Goal: Task Accomplishment & Management: Manage account settings

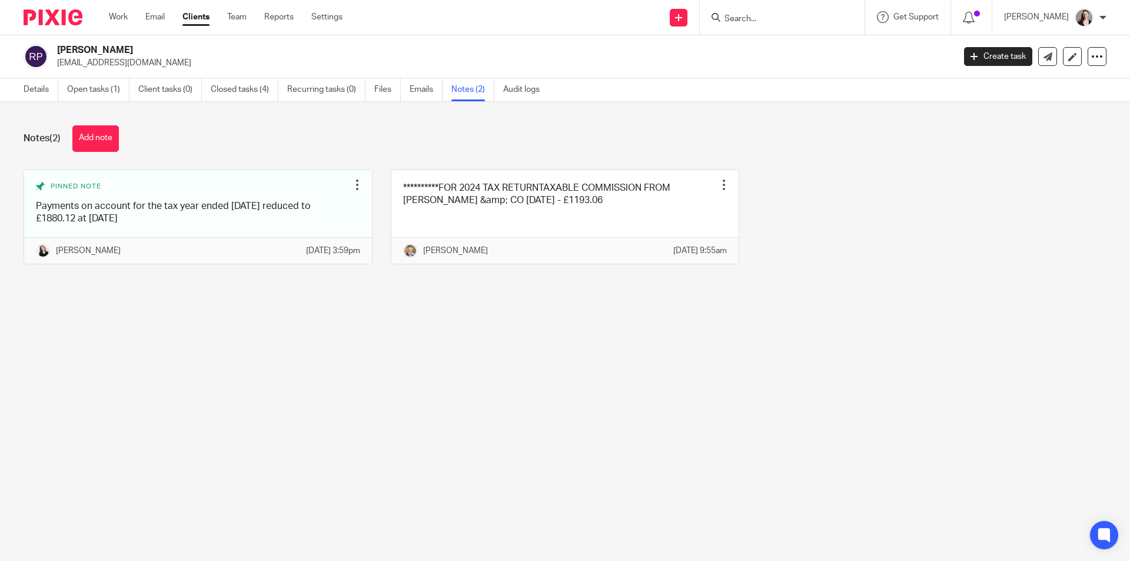
click at [113, 87] on link "Open tasks (1)" at bounding box center [98, 89] width 62 height 23
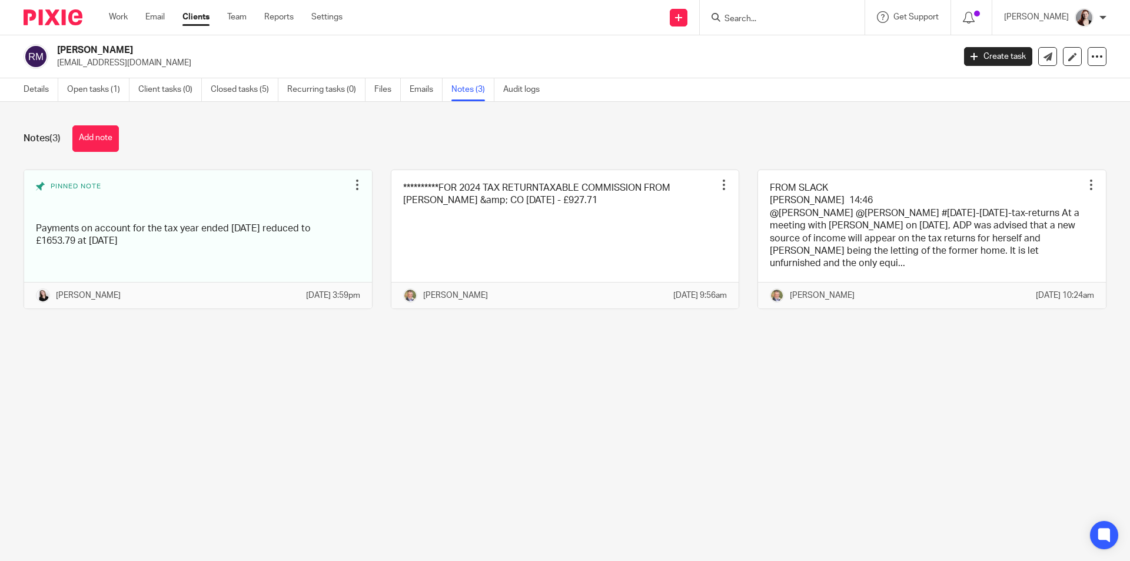
click at [118, 93] on link "Open tasks (1)" at bounding box center [98, 89] width 62 height 23
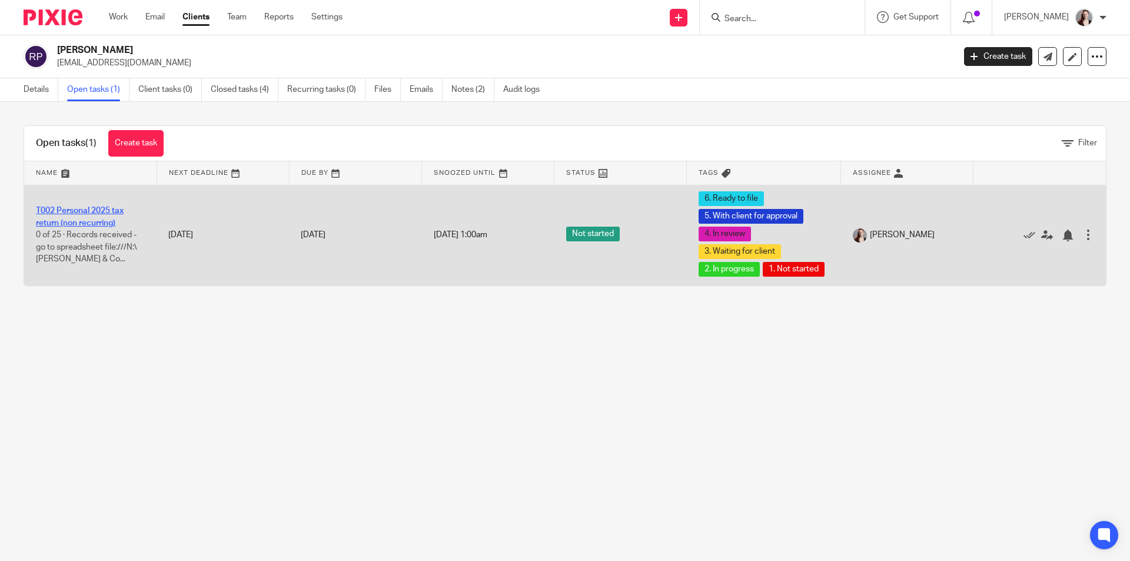
click at [84, 227] on link "T002 Personal 2025 tax return (non recurring)" at bounding box center [80, 217] width 88 height 20
click at [113, 224] on td "T002 Personal 2025 tax return (non recurring) 0 of 25 · Records received - go t…" at bounding box center [90, 235] width 132 height 101
click at [108, 224] on td "T002 Personal 2025 tax return (non recurring) 0 of 25 · Records received - go t…" at bounding box center [90, 235] width 132 height 101
click at [88, 225] on td "T002 Personal 2025 tax return (non recurring) 0 of 25 · Records received - go t…" at bounding box center [90, 235] width 132 height 101
click at [95, 227] on link "T002 Personal 2025 tax return (non recurring)" at bounding box center [80, 217] width 88 height 20
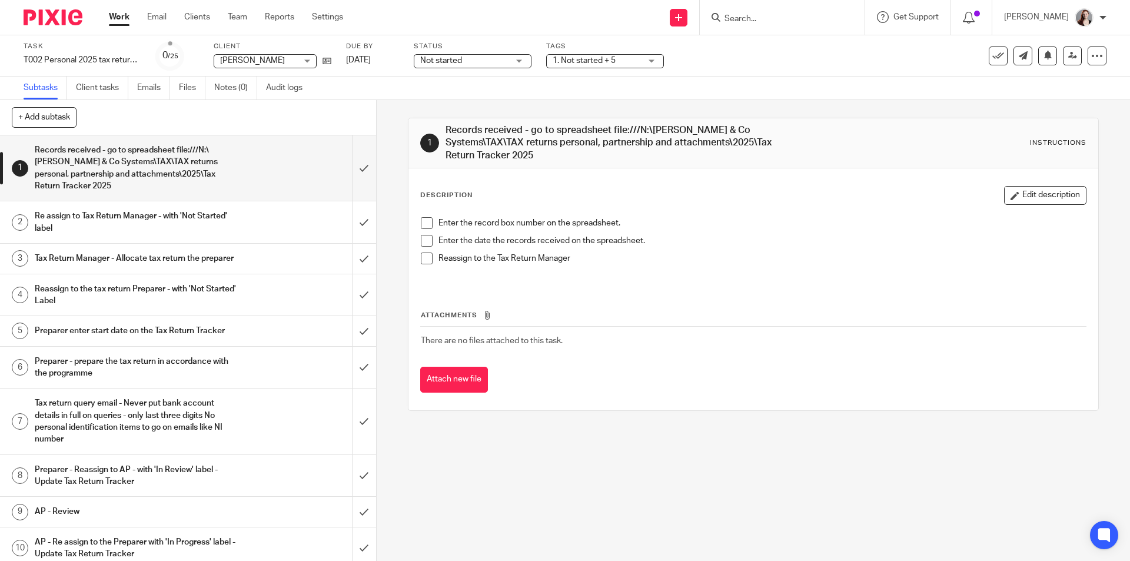
click at [448, 61] on span "Not started" at bounding box center [441, 60] width 42 height 8
click at [449, 108] on li "In progress" at bounding box center [472, 104] width 117 height 24
click at [571, 60] on span "1. Not started + 5" at bounding box center [584, 60] width 63 height 8
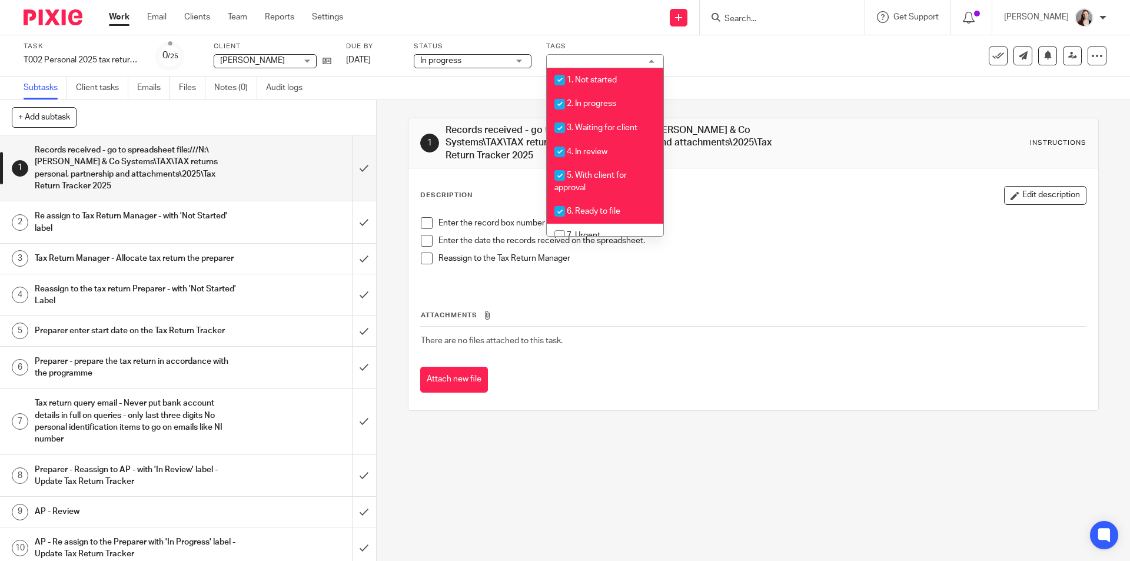
click at [574, 84] on span "1. Not started" at bounding box center [592, 80] width 50 height 8
checkbox input "false"
click at [583, 149] on span "4. In review" at bounding box center [587, 152] width 41 height 8
checkbox input "false"
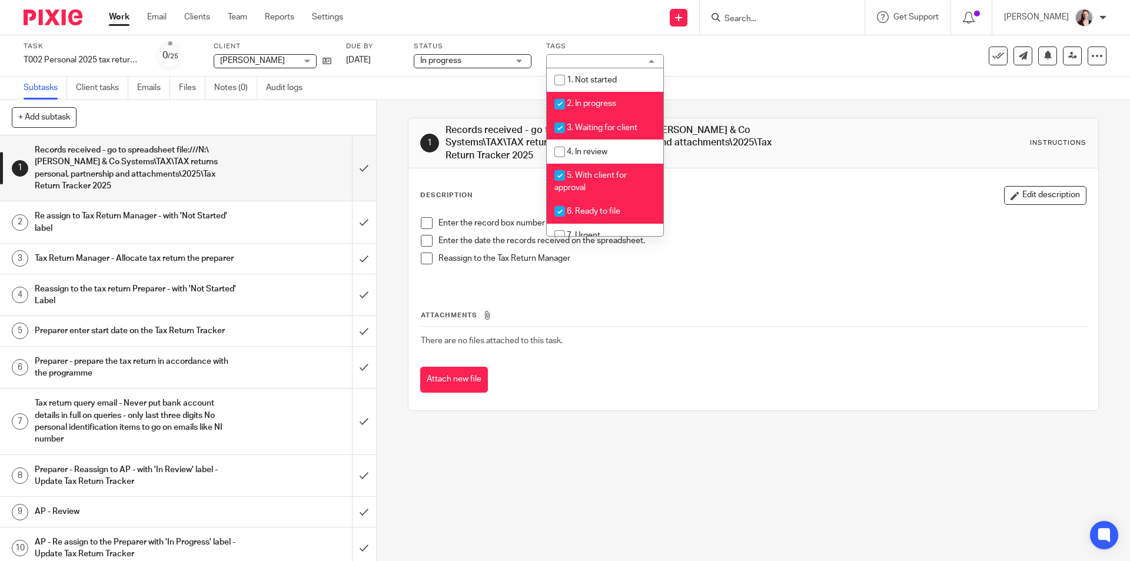
click at [586, 178] on span "5. With client for approval" at bounding box center [590, 181] width 72 height 21
checkbox input "false"
click at [586, 212] on span "6. Ready to file" at bounding box center [594, 211] width 54 height 8
checkbox input "false"
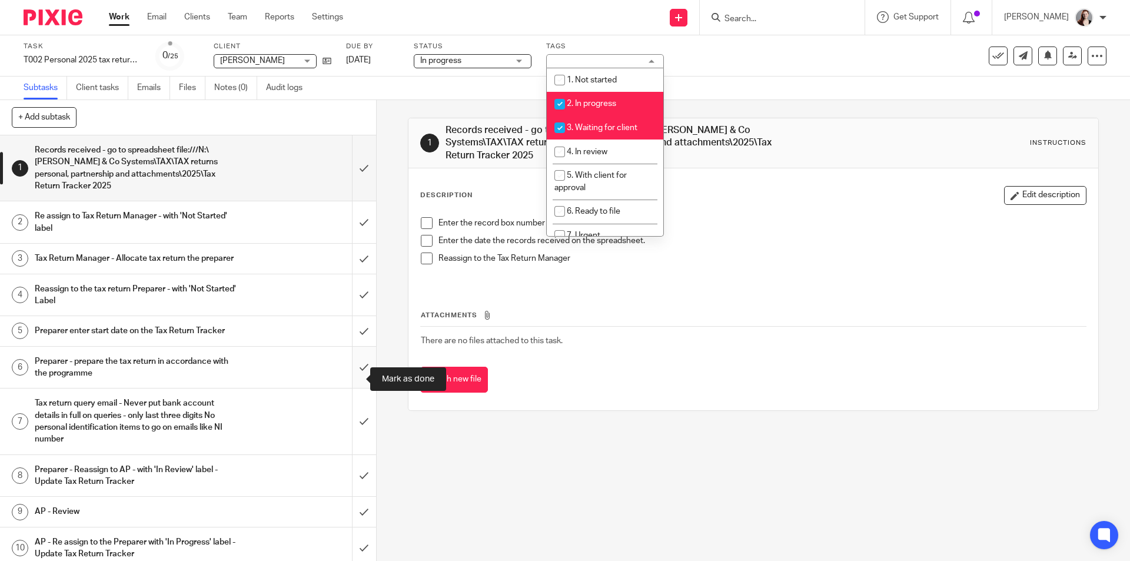
click at [351, 384] on input "submit" at bounding box center [188, 368] width 376 height 42
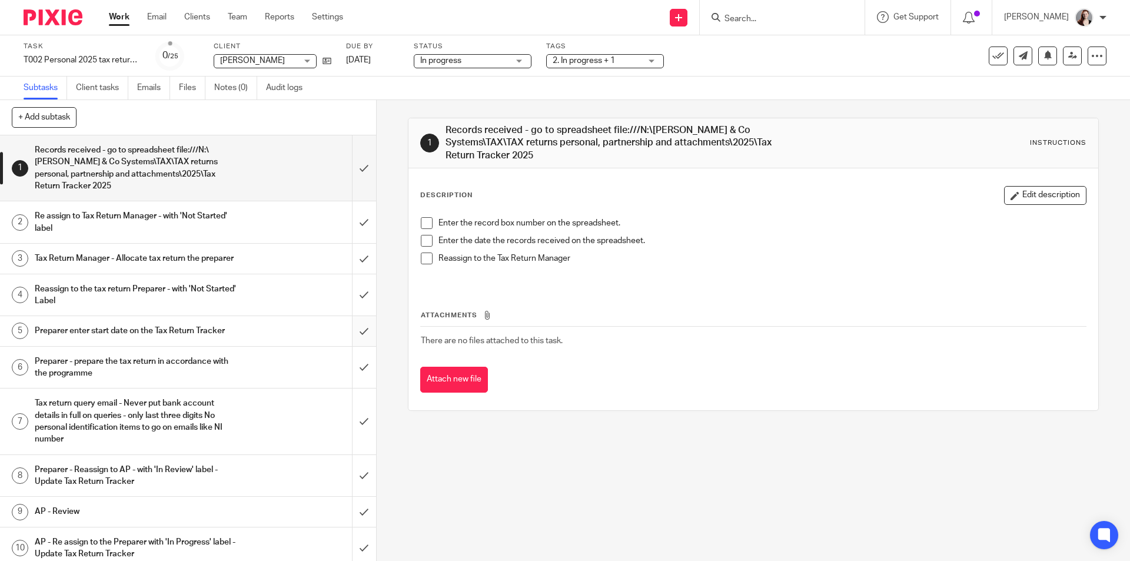
click at [351, 331] on input "submit" at bounding box center [188, 330] width 376 height 29
drag, startPoint x: 353, startPoint y: 298, endPoint x: 353, endPoint y: 284, distance: 14.1
click at [353, 295] on input "submit" at bounding box center [188, 295] width 376 height 42
drag, startPoint x: 355, startPoint y: 268, endPoint x: 357, endPoint y: 230, distance: 38.9
click at [355, 268] on input "submit" at bounding box center [188, 258] width 376 height 29
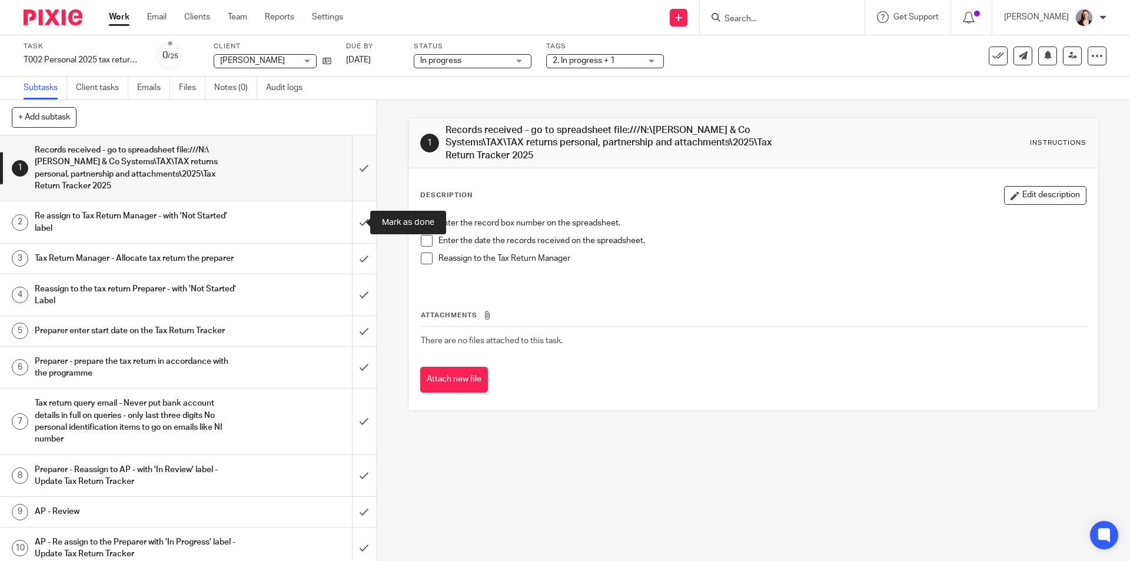
drag, startPoint x: 357, startPoint y: 225, endPoint x: 356, endPoint y: 188, distance: 36.5
click at [357, 224] on input "submit" at bounding box center [188, 222] width 376 height 42
click at [355, 182] on input "submit" at bounding box center [188, 167] width 376 height 65
click at [357, 383] on input "submit" at bounding box center [188, 368] width 376 height 42
click at [356, 316] on input "submit" at bounding box center [188, 295] width 376 height 42
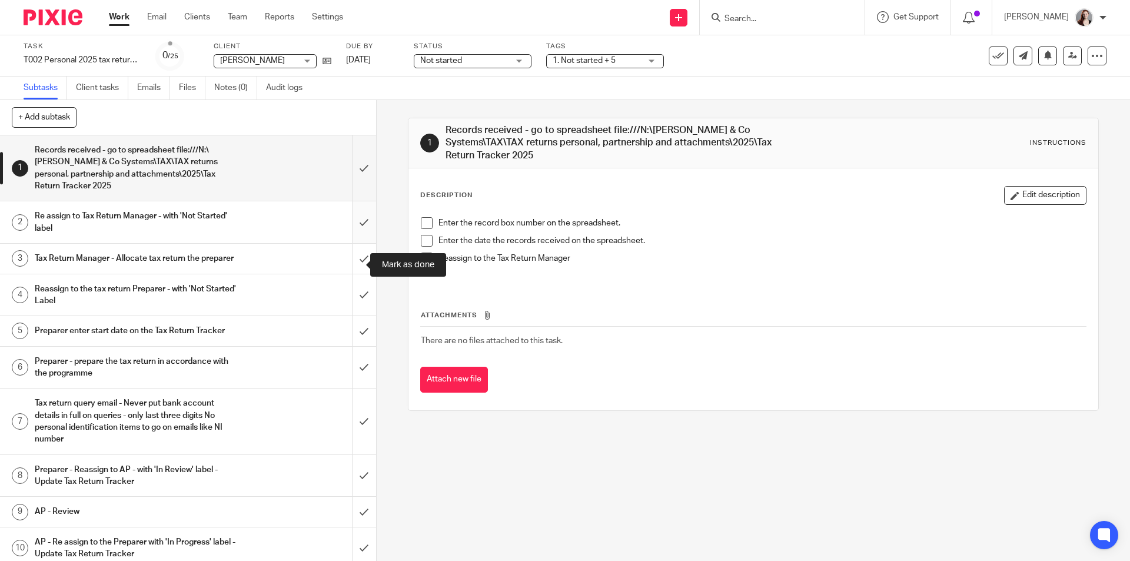
drag, startPoint x: 356, startPoint y: 254, endPoint x: 356, endPoint y: 227, distance: 27.1
click at [356, 254] on input "submit" at bounding box center [188, 258] width 376 height 29
click at [356, 220] on input "submit" at bounding box center [188, 222] width 376 height 42
click at [356, 167] on input "submit" at bounding box center [188, 167] width 376 height 65
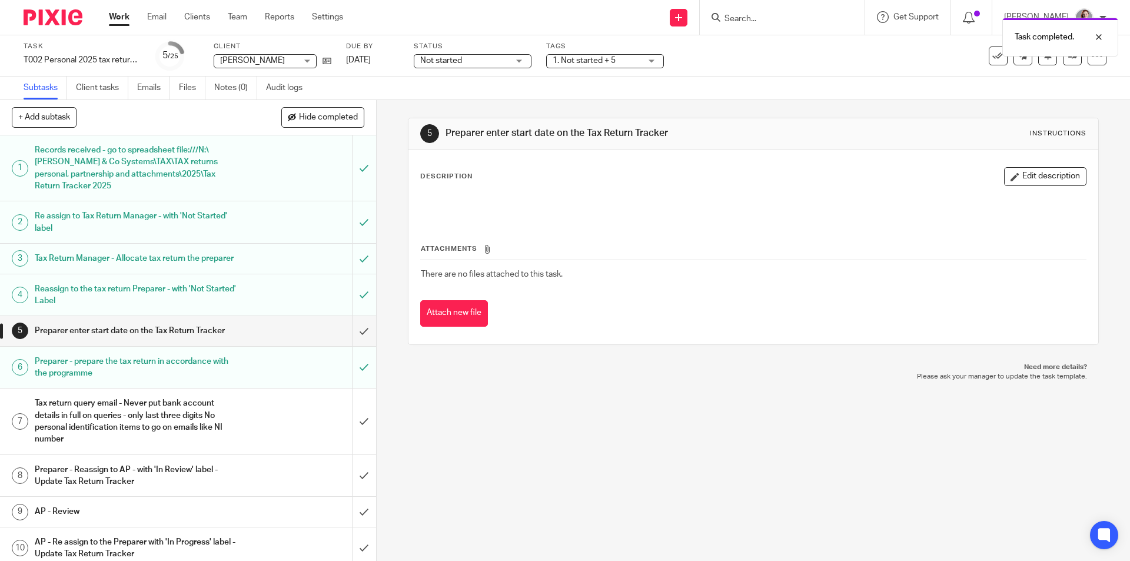
click at [436, 59] on span "Not started" at bounding box center [441, 60] width 42 height 8
click at [459, 102] on span "In progress" at bounding box center [442, 103] width 41 height 8
click at [583, 58] on span "1. Not started + 5" at bounding box center [584, 60] width 63 height 8
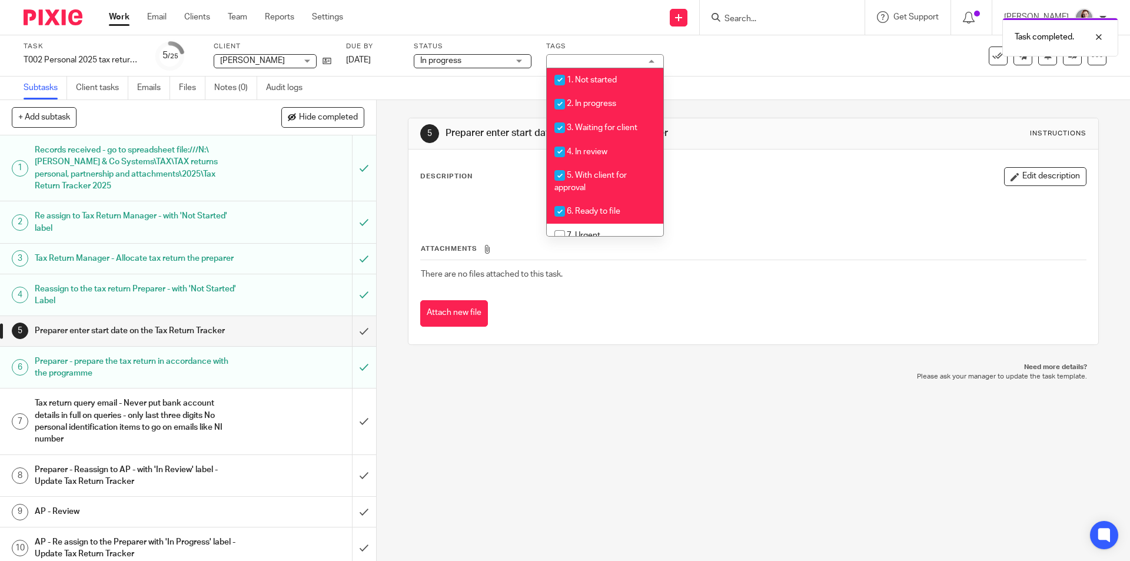
click at [587, 88] on li "1. Not started" at bounding box center [605, 80] width 117 height 24
checkbox input "false"
click at [603, 157] on li "4. In review" at bounding box center [605, 151] width 117 height 24
checkbox input "false"
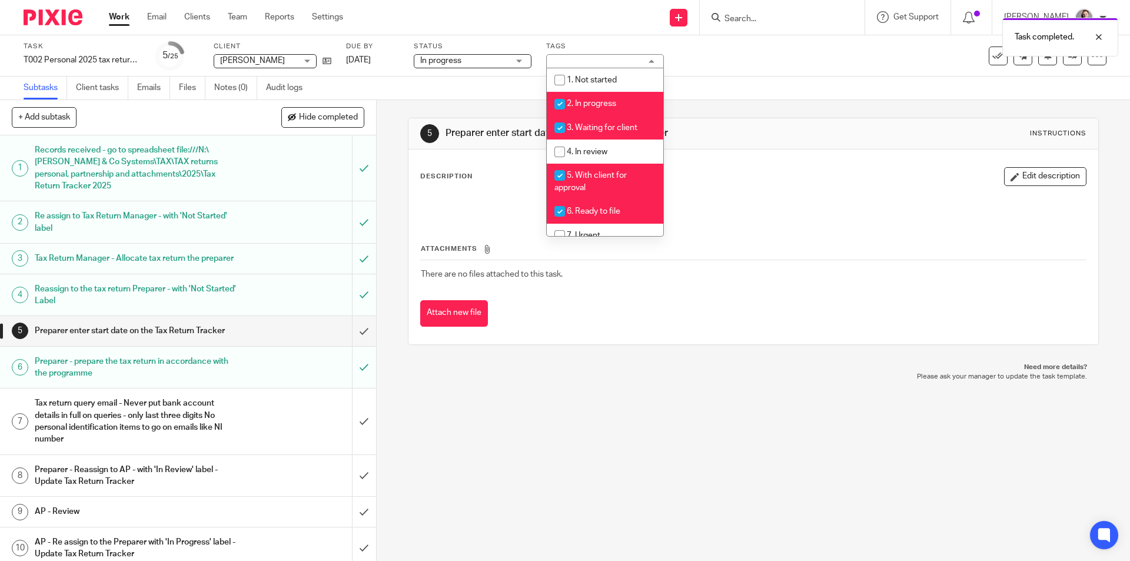
click at [609, 179] on span "5. With client for approval" at bounding box center [590, 181] width 72 height 21
checkbox input "false"
click at [605, 211] on span "6. Ready to file" at bounding box center [594, 211] width 54 height 8
checkbox input "false"
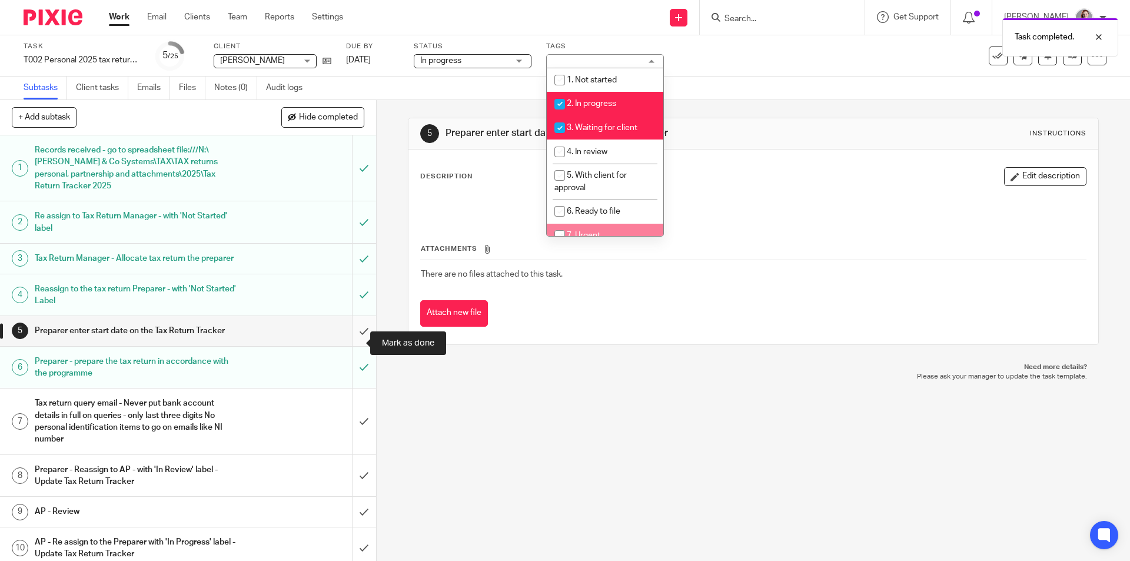
click at [348, 336] on input "submit" at bounding box center [188, 330] width 376 height 29
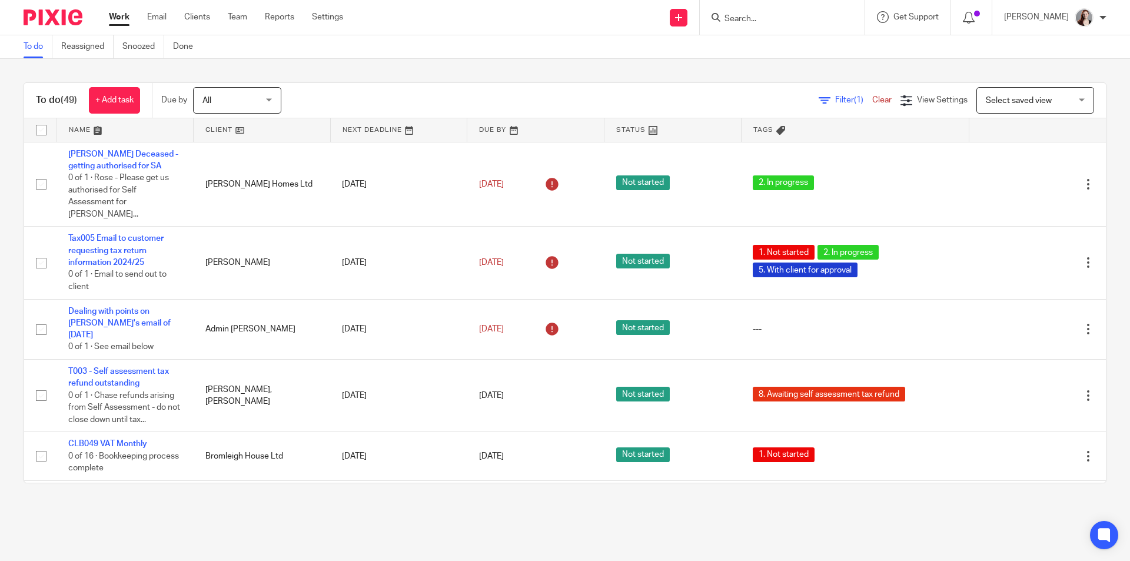
click at [793, 21] on input "Search" at bounding box center [776, 19] width 106 height 11
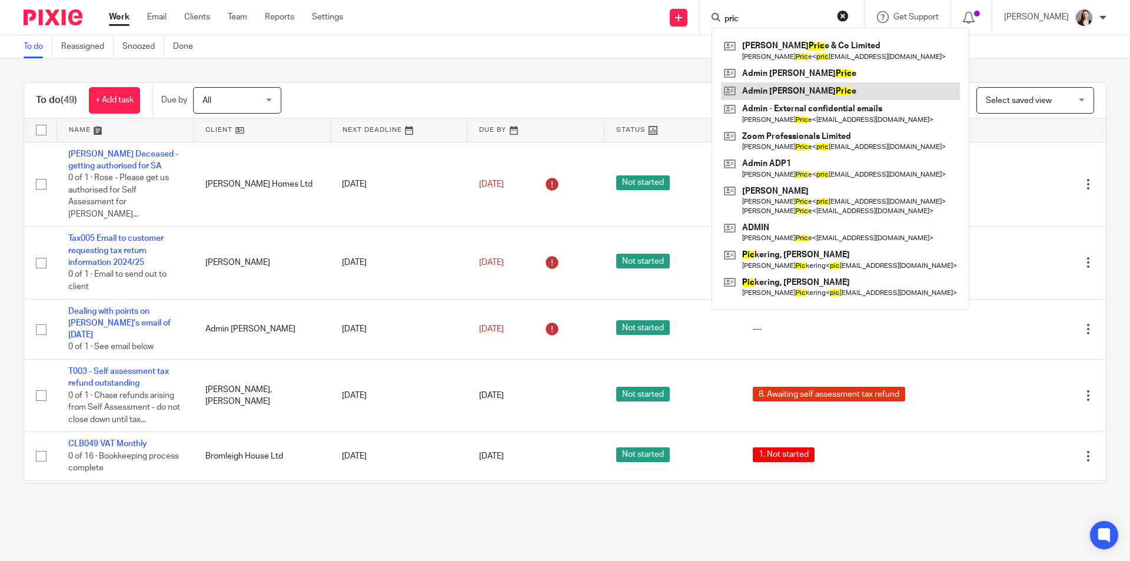
type input "pric"
click at [304, 58] on div "To do Reassigned Snoozed Done" at bounding box center [565, 47] width 1130 height 24
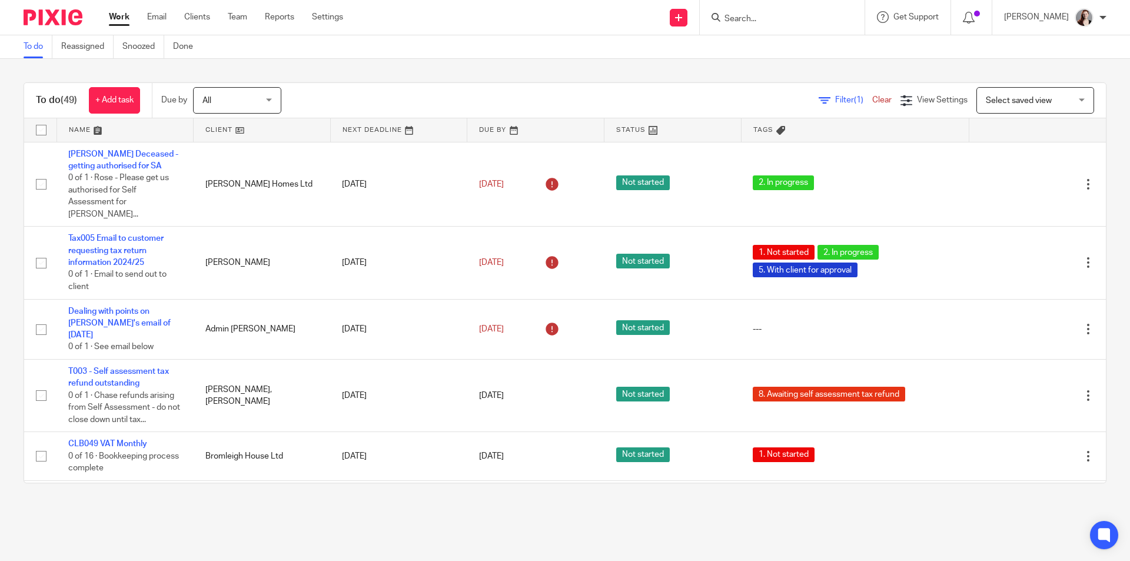
click at [773, 16] on input "Search" at bounding box center [776, 19] width 106 height 11
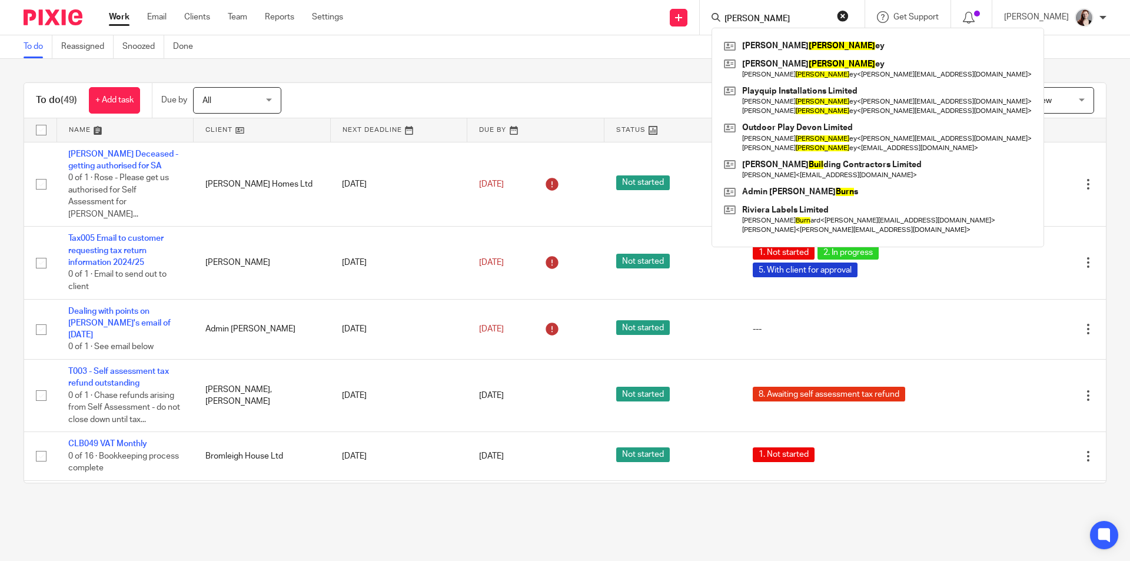
click at [783, 19] on input "[PERSON_NAME]" at bounding box center [776, 19] width 106 height 11
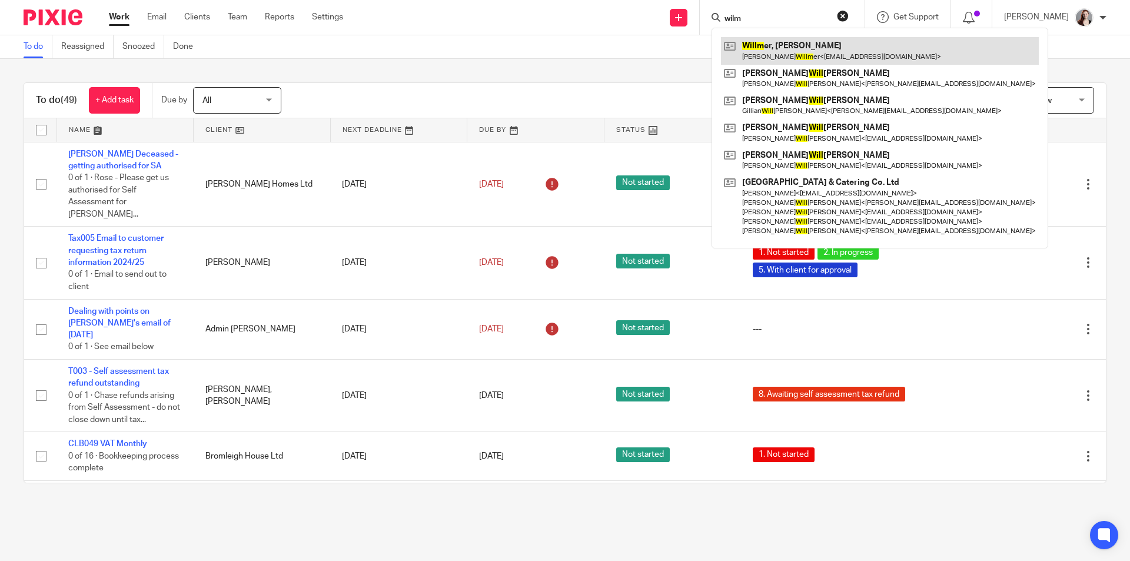
type input "wilm"
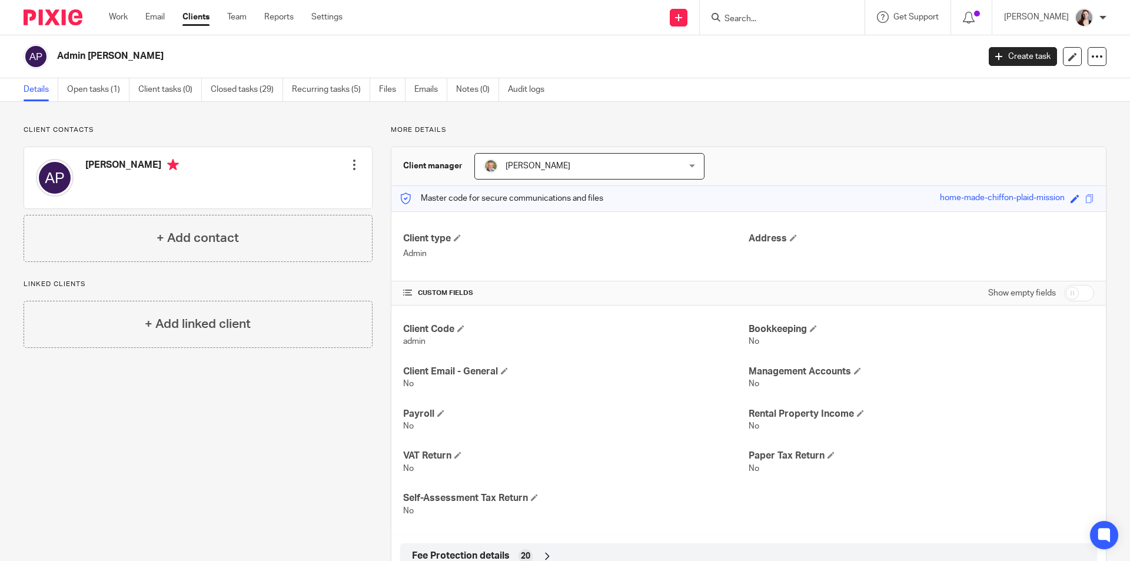
scroll to position [41, 0]
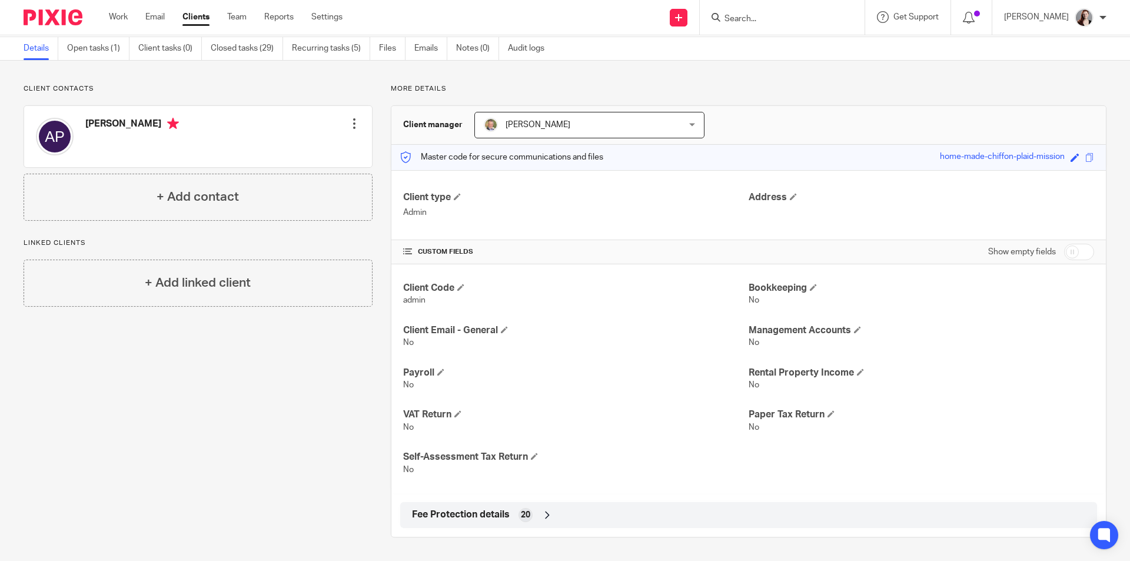
click at [486, 514] on span "Fee Protection details" at bounding box center [461, 514] width 98 height 12
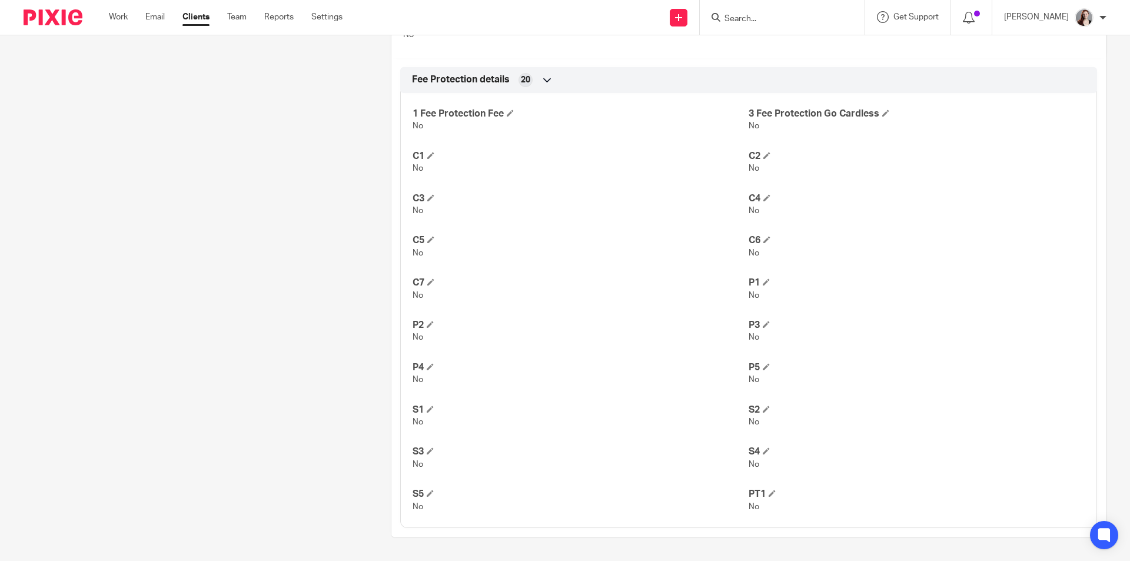
scroll to position [0, 0]
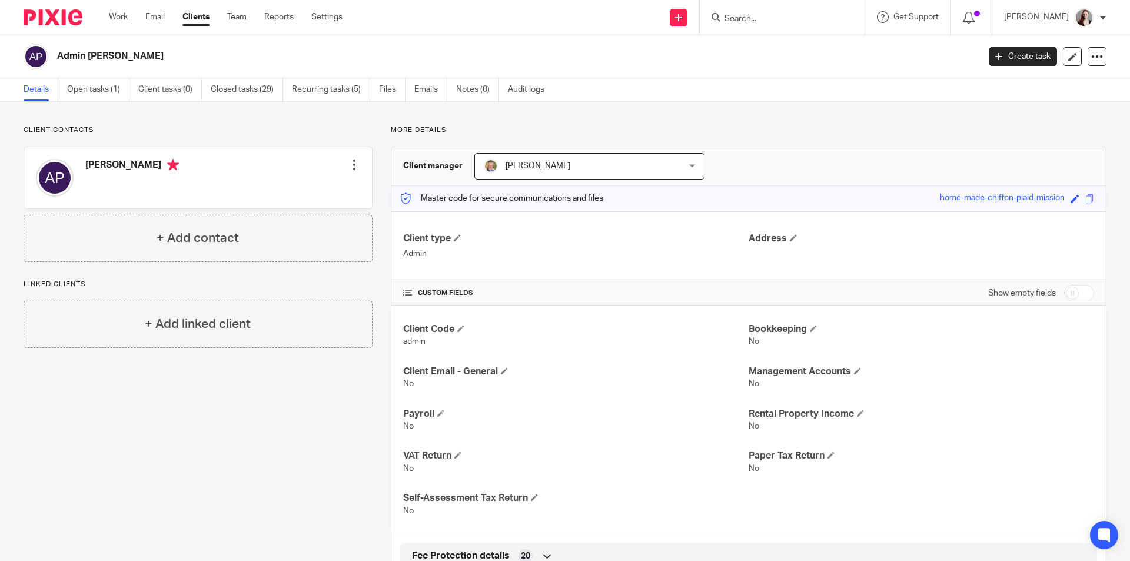
click at [829, 21] on input "Search" at bounding box center [776, 19] width 106 height 11
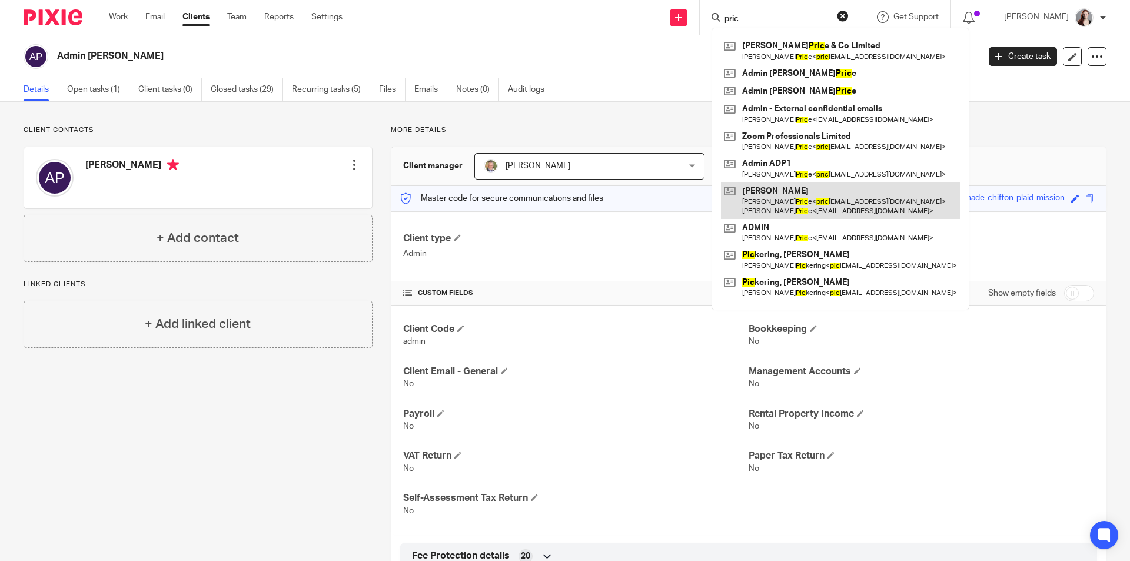
type input "pric"
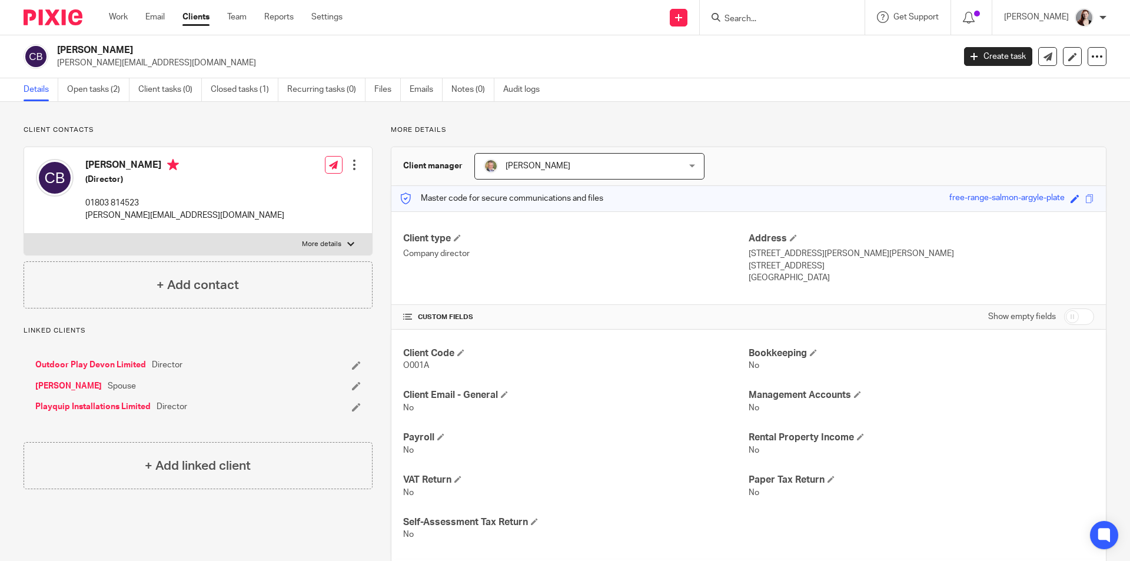
click at [789, 21] on input "Search" at bounding box center [776, 19] width 106 height 11
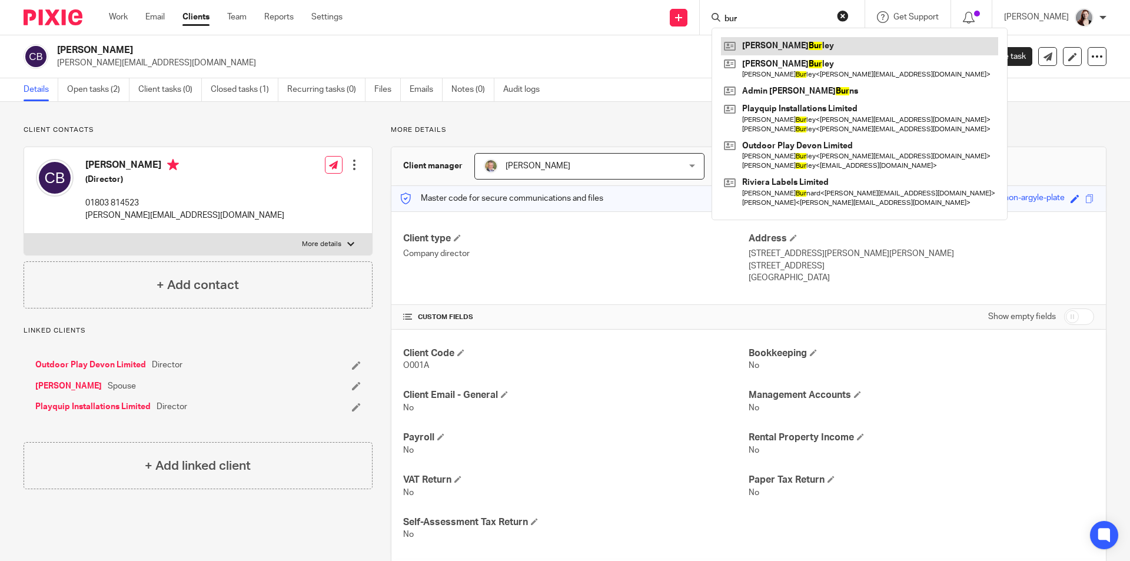
type input "bur"
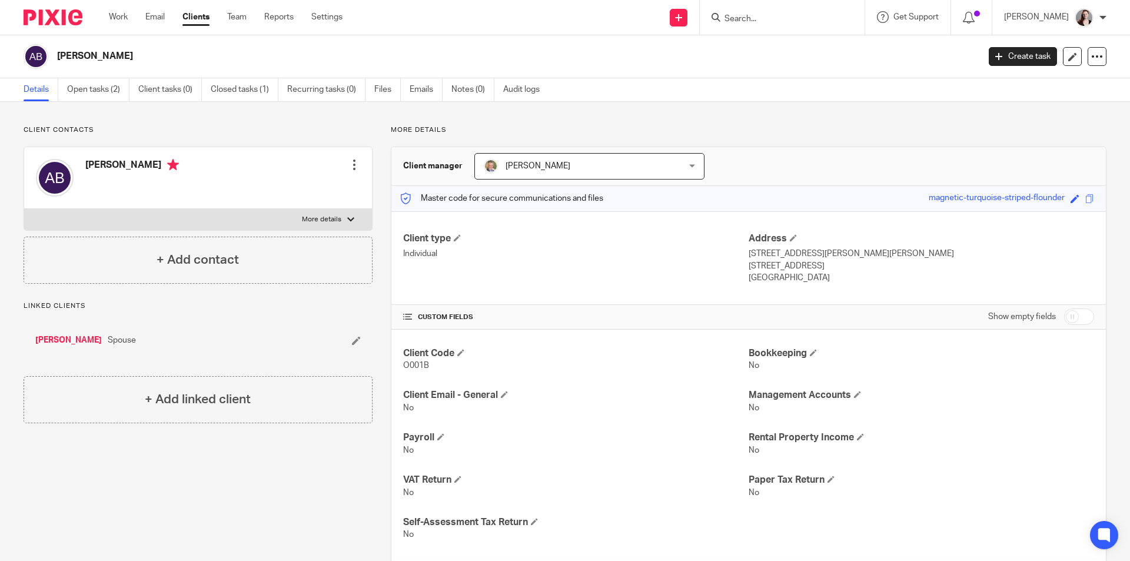
click at [252, 137] on div "Client contacts [PERSON_NAME] Edit contact Create client from contact Export da…" at bounding box center [198, 204] width 349 height 158
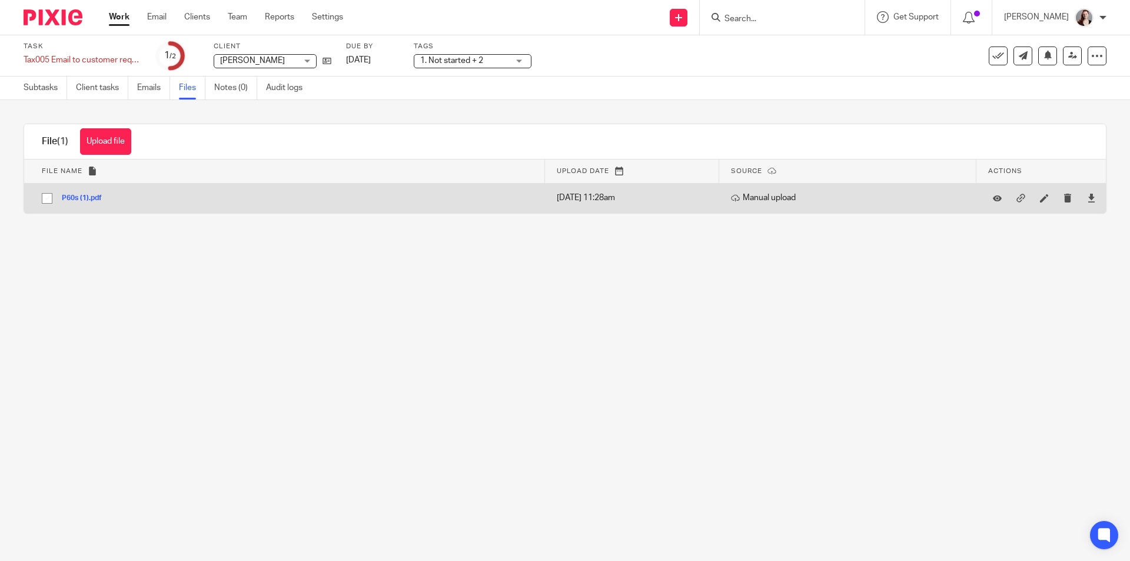
click at [100, 197] on button "P60s (1).pdf" at bounding box center [86, 198] width 49 height 8
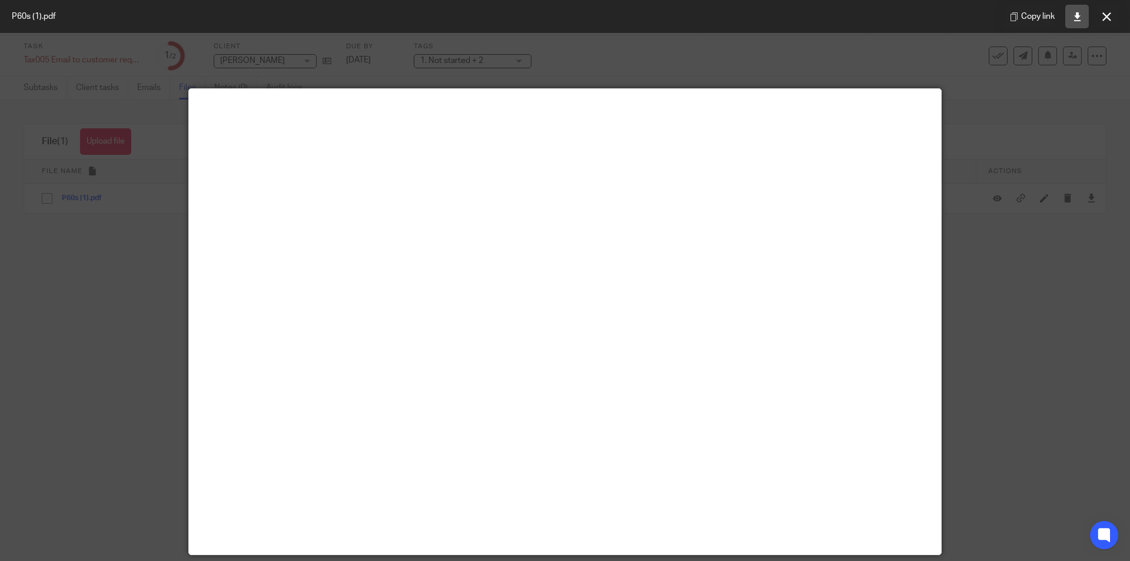
click at [1075, 16] on icon at bounding box center [1077, 16] width 9 height 9
